Goal: Task Accomplishment & Management: Complete application form

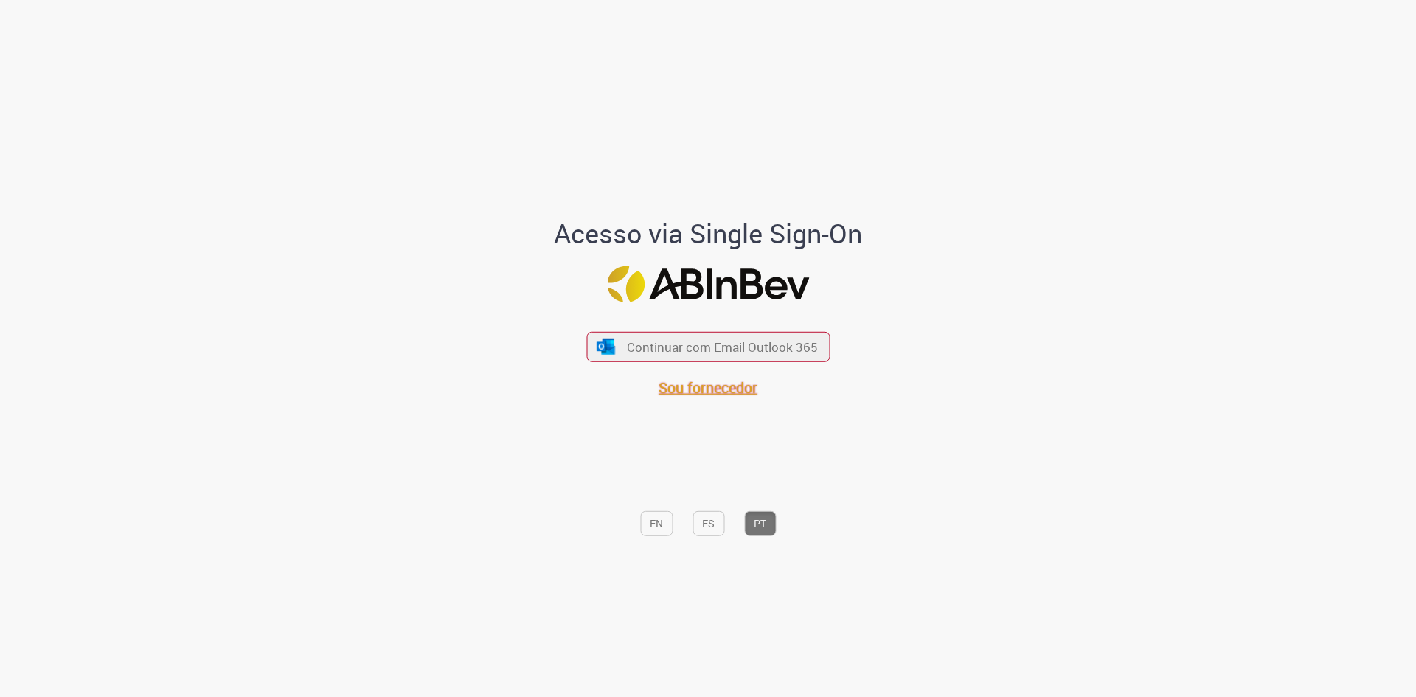
click at [714, 395] on span "Sou fornecedor" at bounding box center [707, 388] width 99 height 20
click at [682, 354] on span "Continuar com Email Outlook 365" at bounding box center [722, 346] width 195 height 17
click at [700, 396] on span "Sou fornecedor" at bounding box center [707, 388] width 99 height 20
